Goal: Task Accomplishment & Management: Use online tool/utility

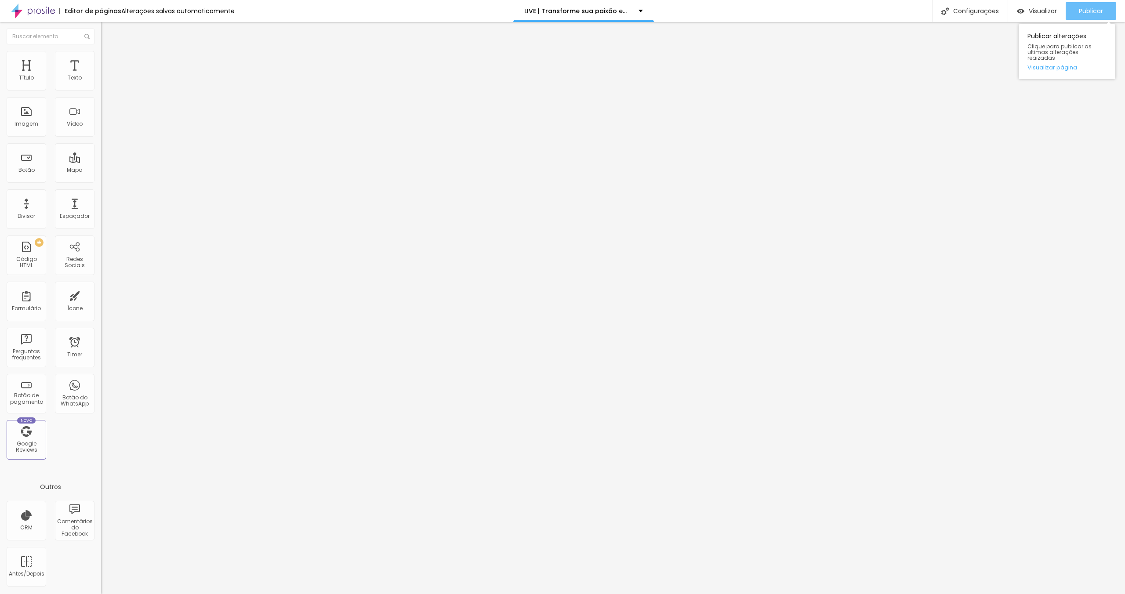
click at [1094, 16] on div "Publicar" at bounding box center [1091, 11] width 24 height 18
click at [1058, 65] on link "Visualizar página" at bounding box center [1066, 68] width 79 height 6
